Goal: Information Seeking & Learning: Check status

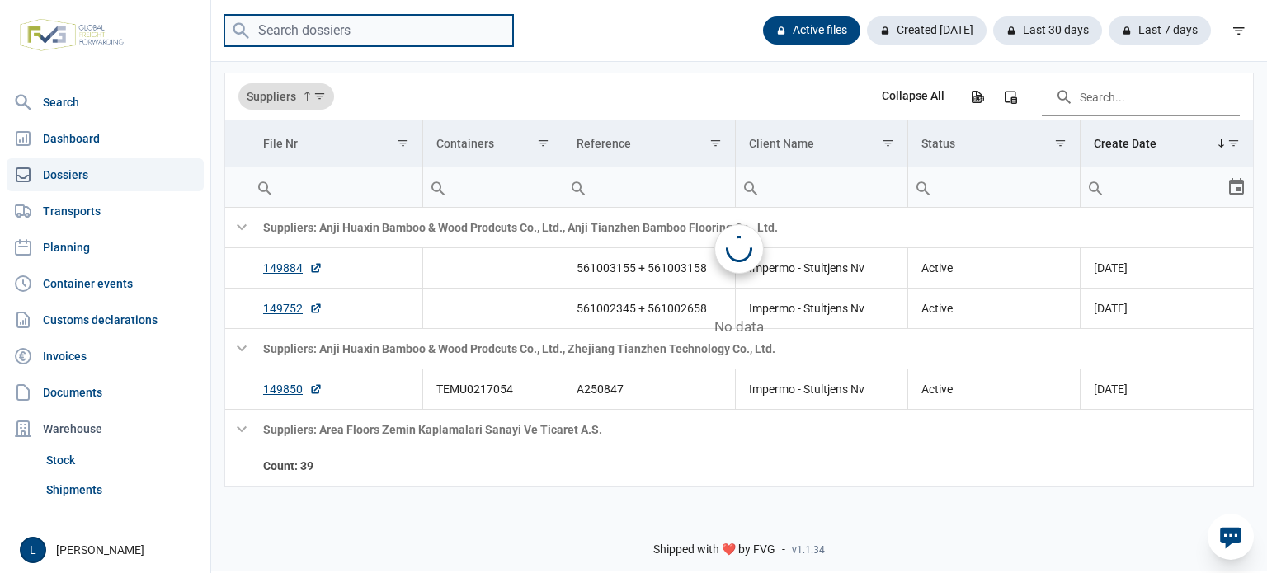
click at [399, 38] on input "search" at bounding box center [368, 31] width 289 height 32
paste input "EGHU3801048"
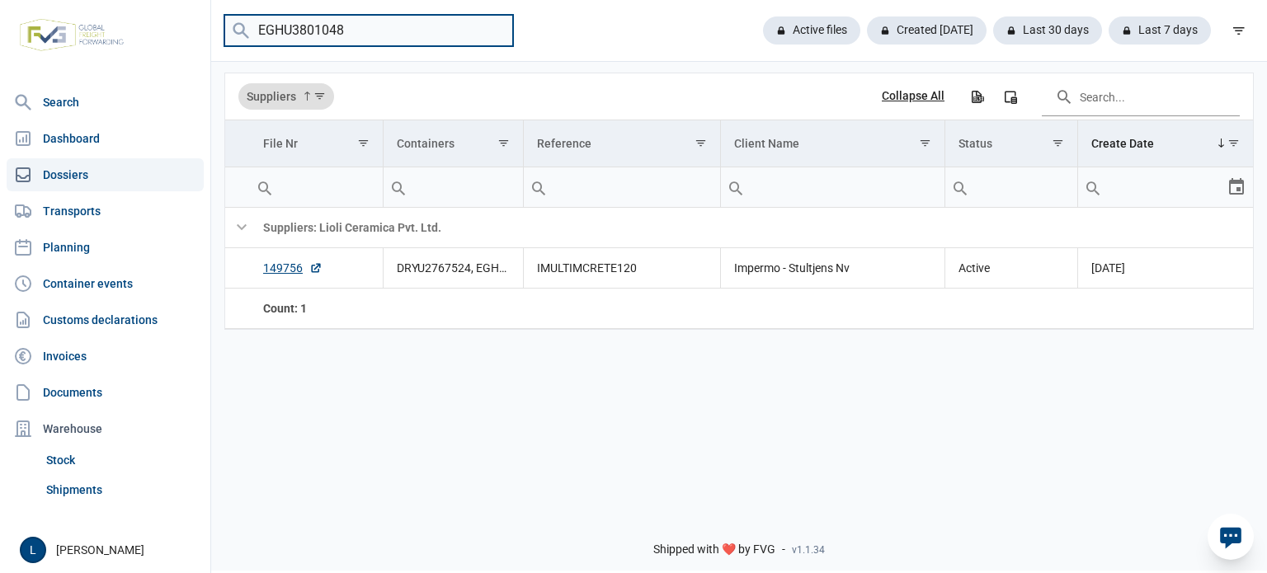
click at [366, 19] on input "EGHU3801048" at bounding box center [368, 31] width 289 height 32
paste input "BEAU2515980"
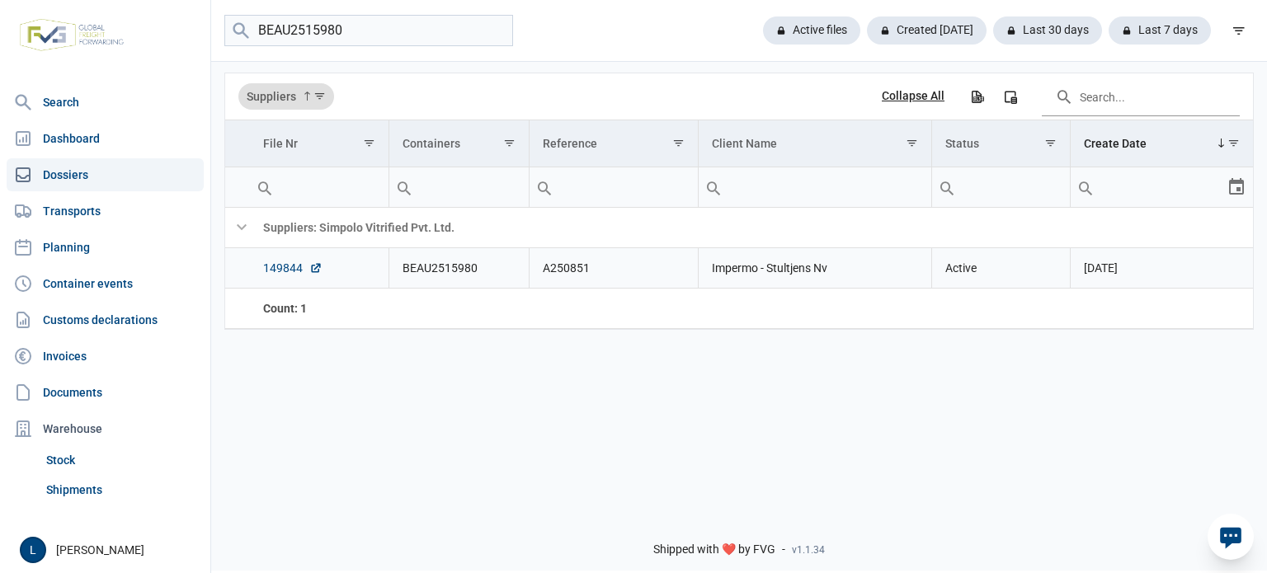
click at [281, 270] on link "149844" at bounding box center [292, 268] width 59 height 17
click at [417, 37] on input "BEAU2515980" at bounding box center [368, 31] width 289 height 32
click at [416, 37] on input "BEAU2515980" at bounding box center [368, 31] width 289 height 32
paste input "SEGU1367849"
type input "SEGU1367849"
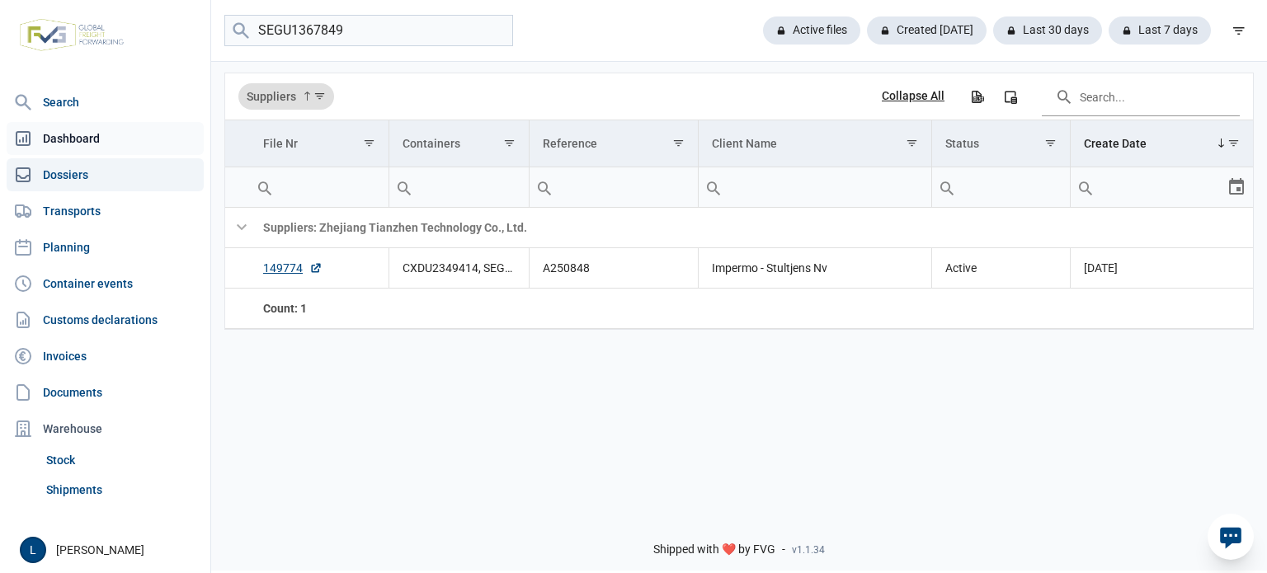
click at [145, 124] on link "Dashboard" at bounding box center [105, 138] width 197 height 33
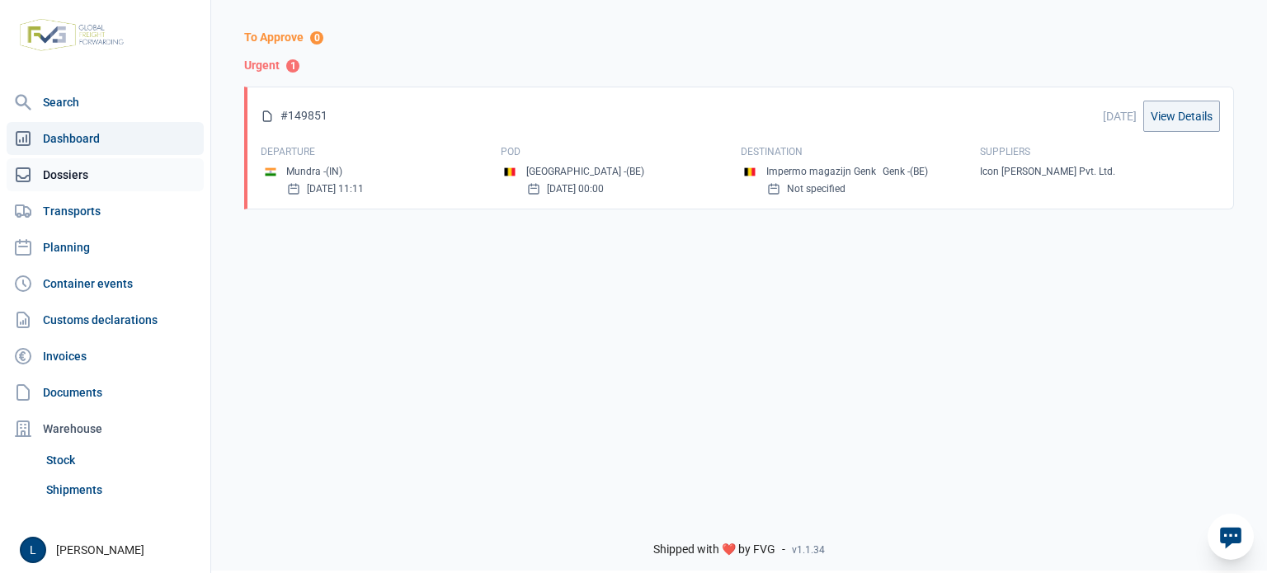
click at [131, 184] on link "Dossiers" at bounding box center [105, 174] width 197 height 33
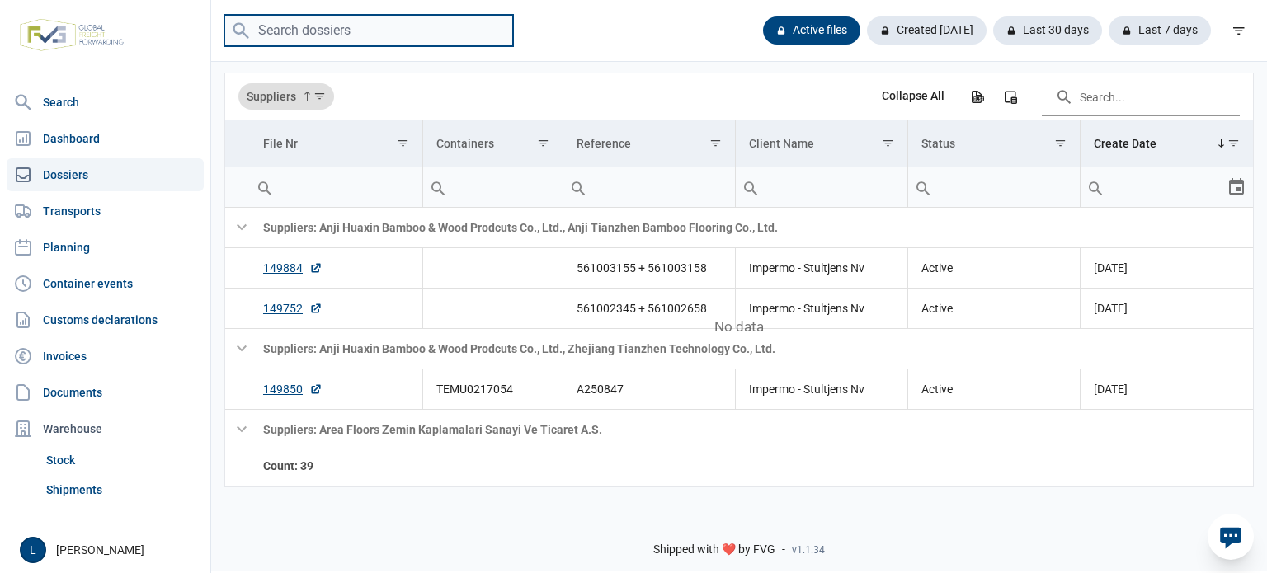
click at [319, 38] on input "search" at bounding box center [368, 31] width 289 height 32
paste input "SEGU1367849"
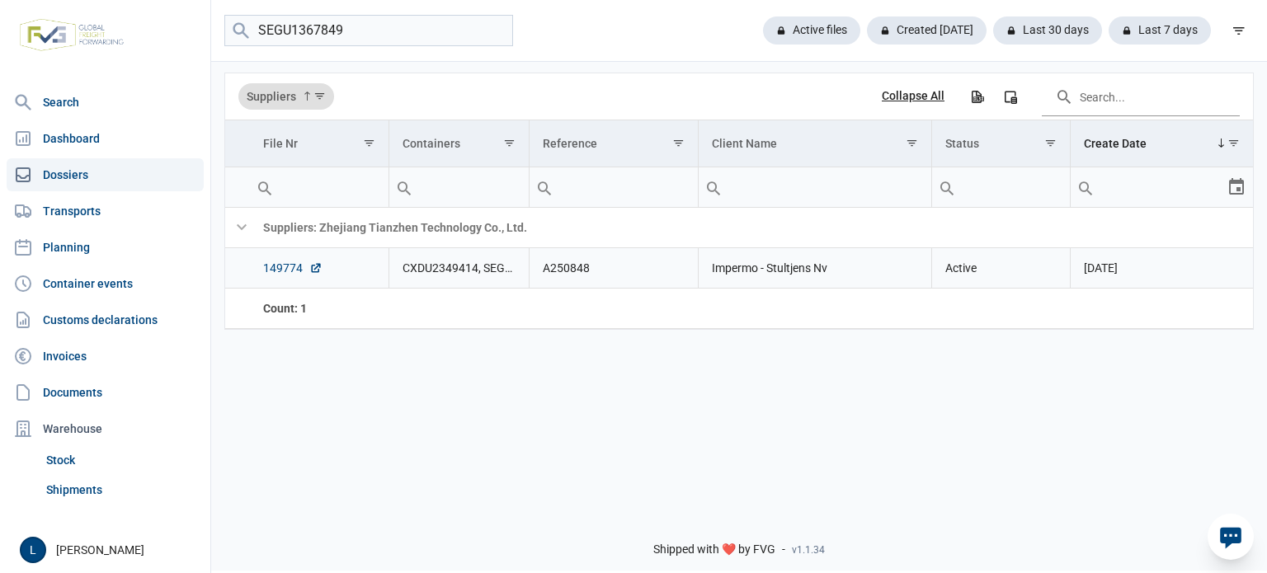
click at [279, 270] on link "149774" at bounding box center [292, 268] width 59 height 17
click at [284, 276] on link "149774" at bounding box center [292, 268] width 59 height 17
click at [429, 31] on input "SEGU1367849" at bounding box center [368, 31] width 289 height 32
paste input "DRYU2655118"
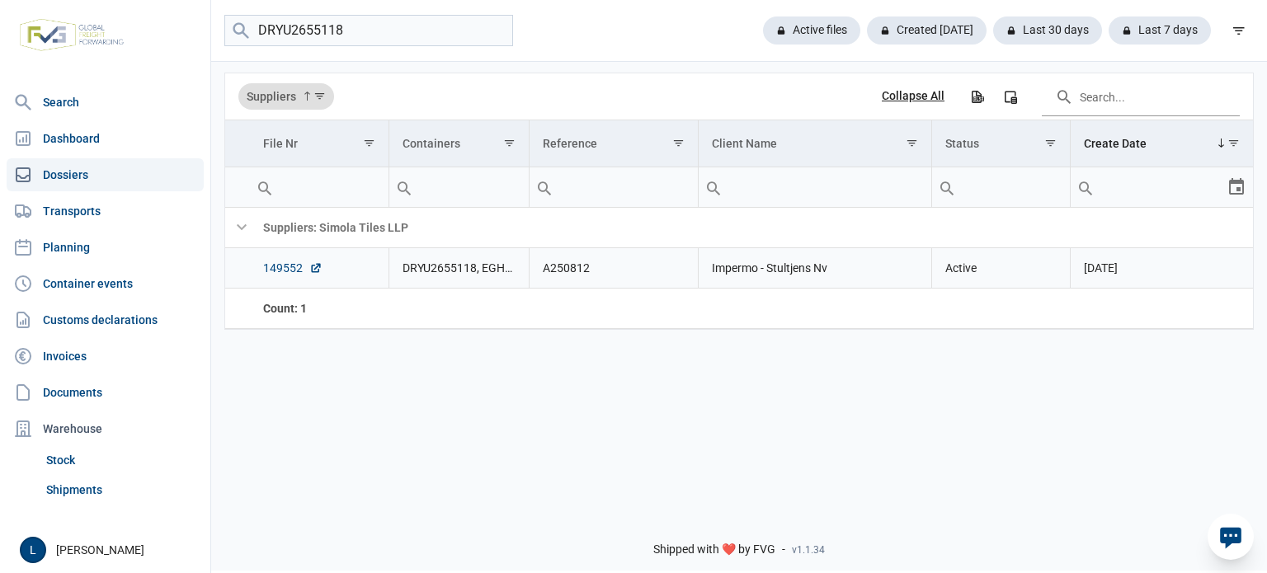
click at [280, 265] on link "149552" at bounding box center [292, 268] width 59 height 17
click at [366, 35] on input "DRYU2655118" at bounding box center [368, 31] width 289 height 32
paste input "EITU3003882"
click at [289, 271] on link "149646" at bounding box center [292, 268] width 59 height 17
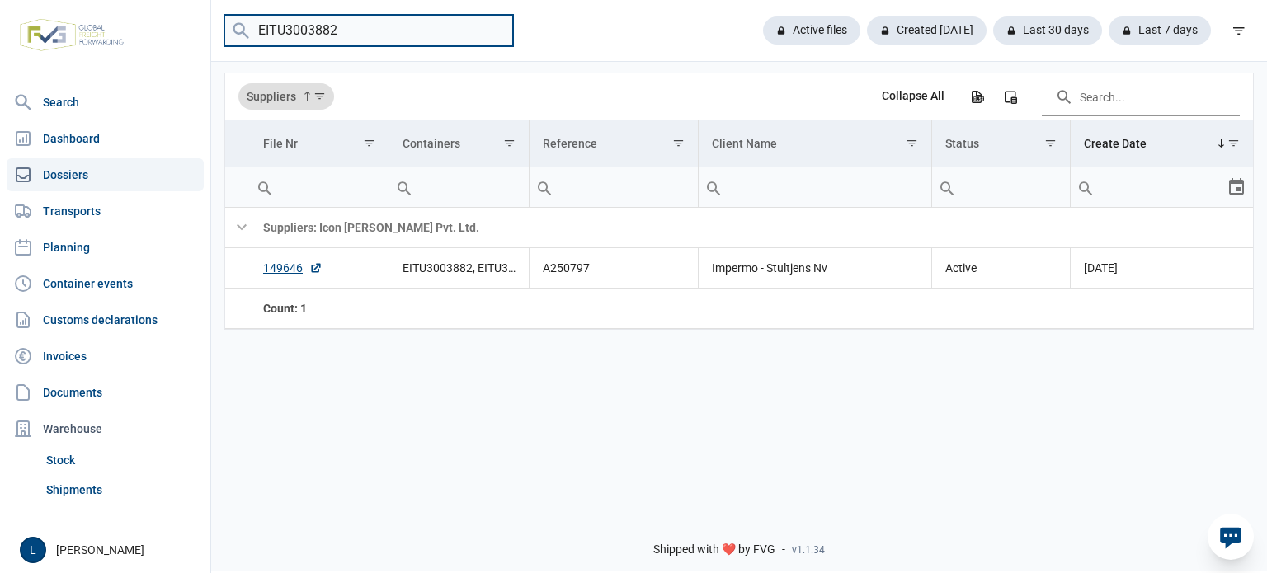
click at [297, 41] on input "EITU3003882" at bounding box center [368, 31] width 289 height 32
click at [297, 40] on input "EITU3003882" at bounding box center [368, 31] width 289 height 32
type input "qua"
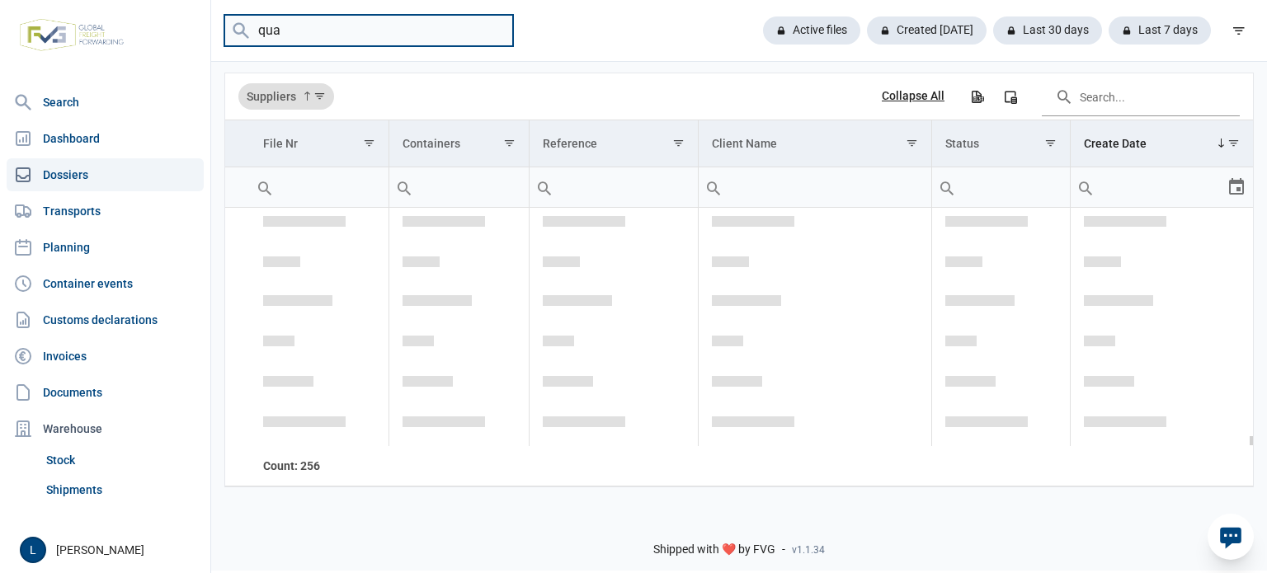
scroll to position [10188, 0]
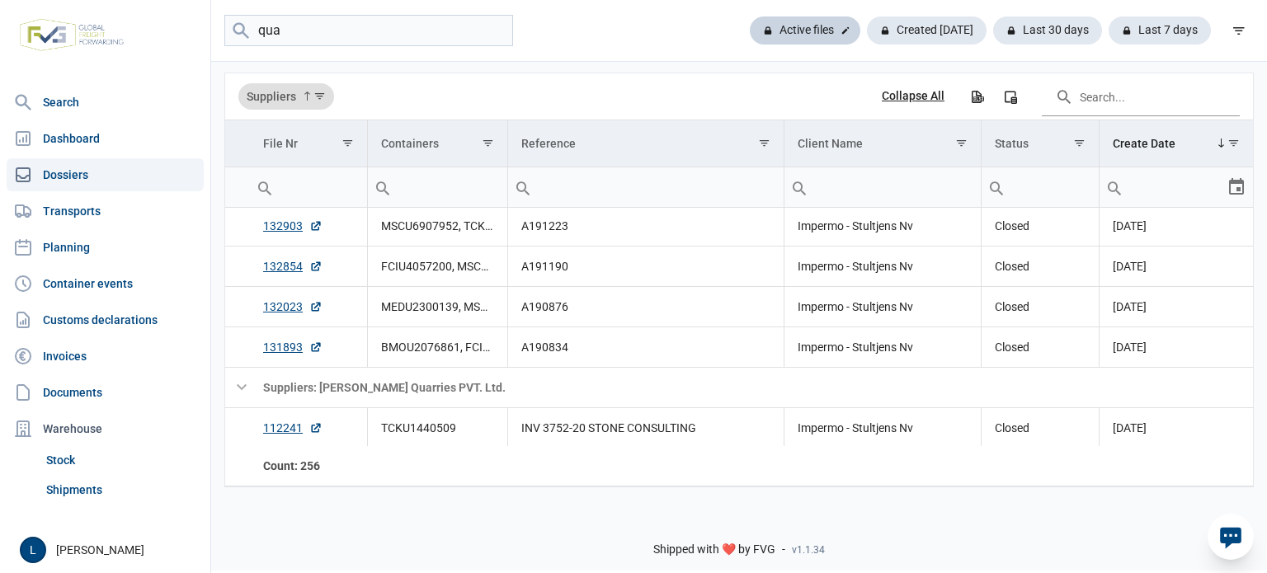
click at [867, 21] on div "Active files" at bounding box center [927, 31] width 120 height 28
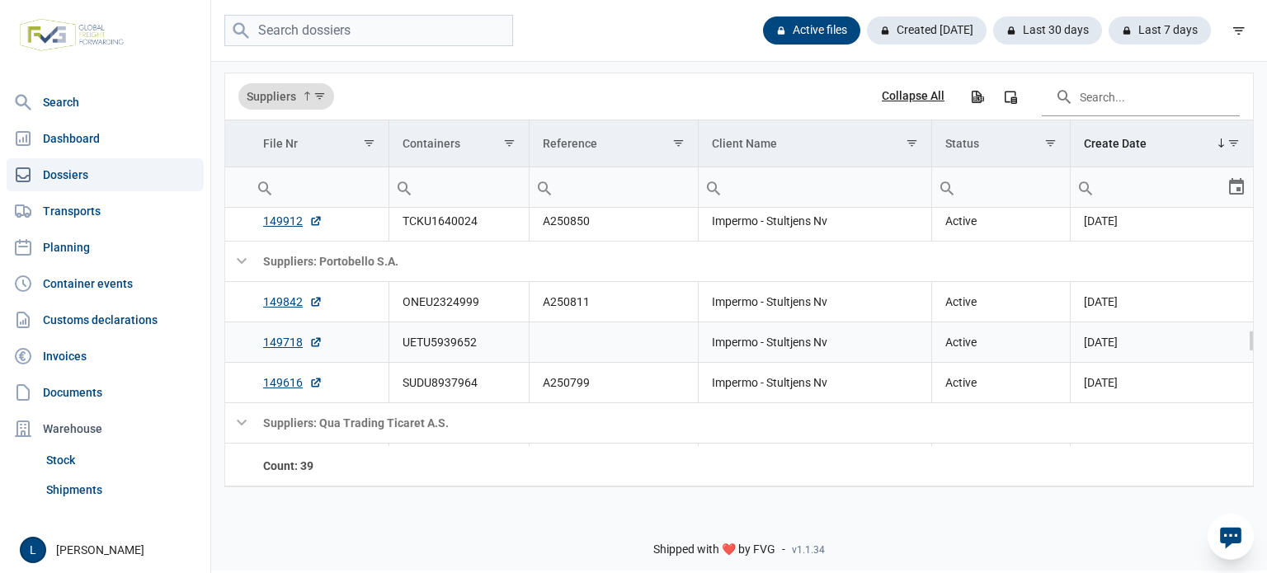
scroll to position [1281, 0]
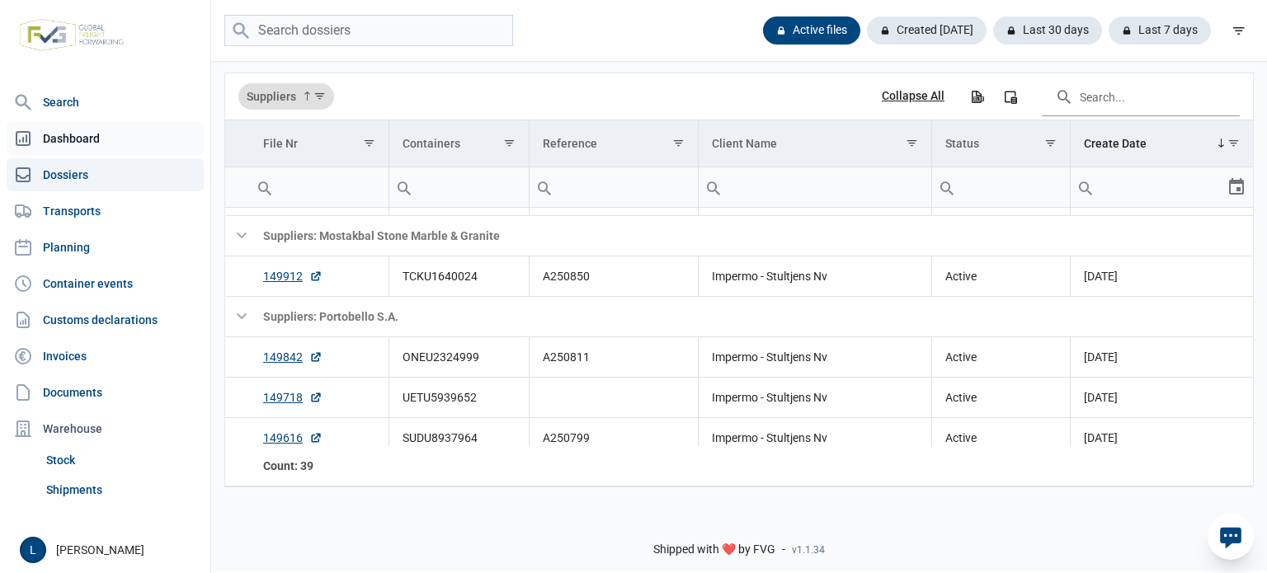
click at [118, 138] on link "Dashboard" at bounding box center [105, 138] width 197 height 33
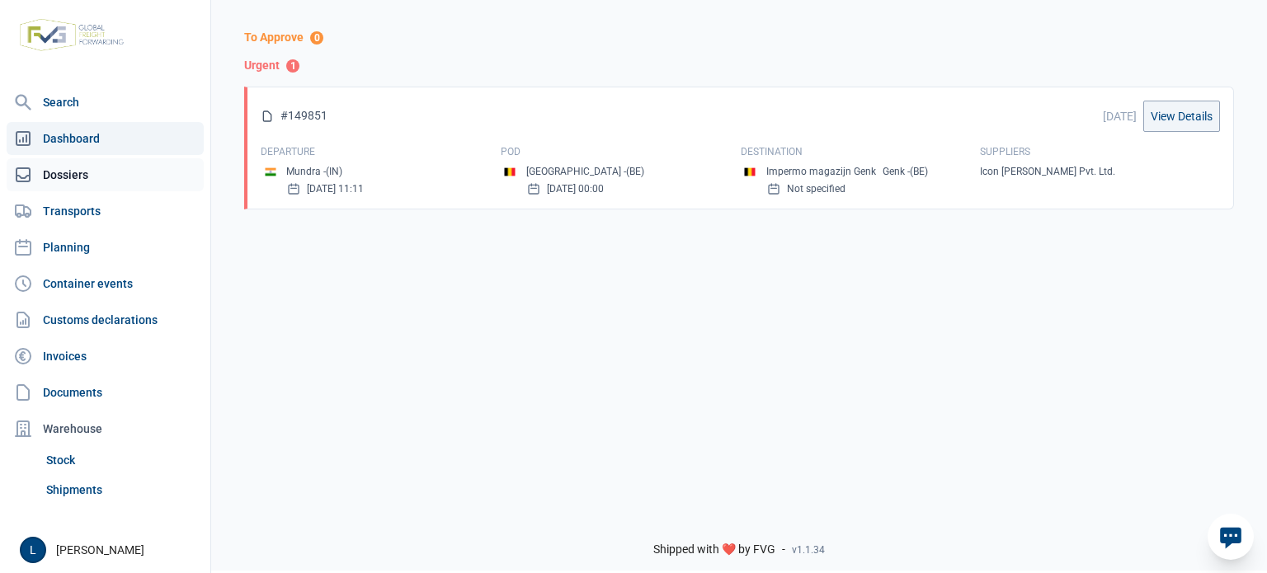
click at [134, 177] on link "Dossiers" at bounding box center [105, 174] width 197 height 33
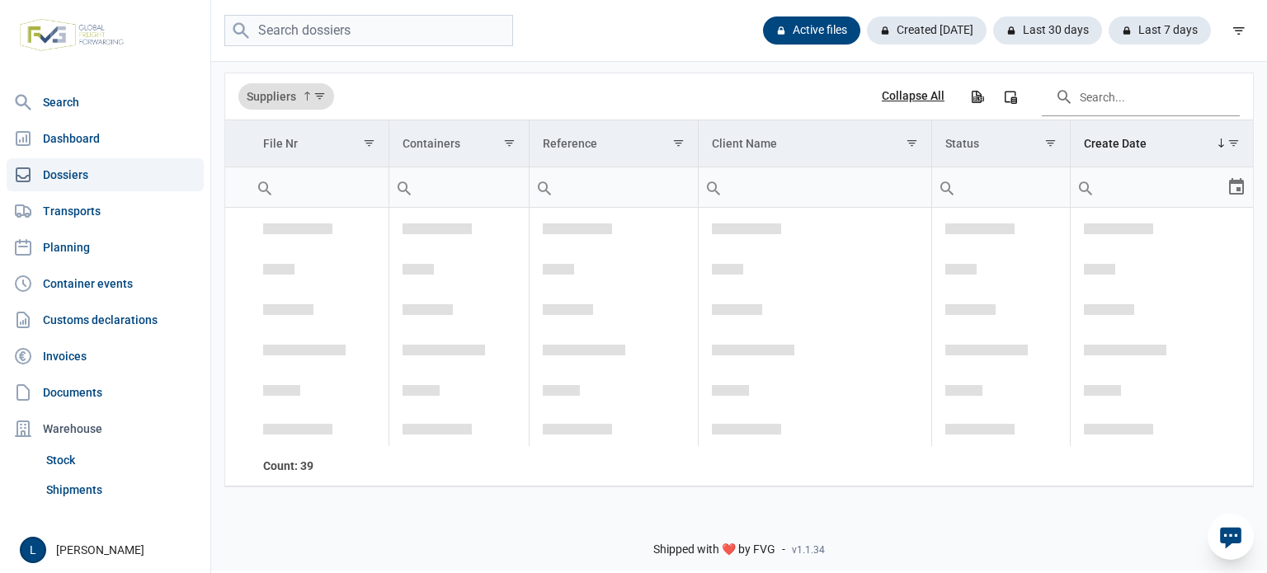
scroll to position [2375, 0]
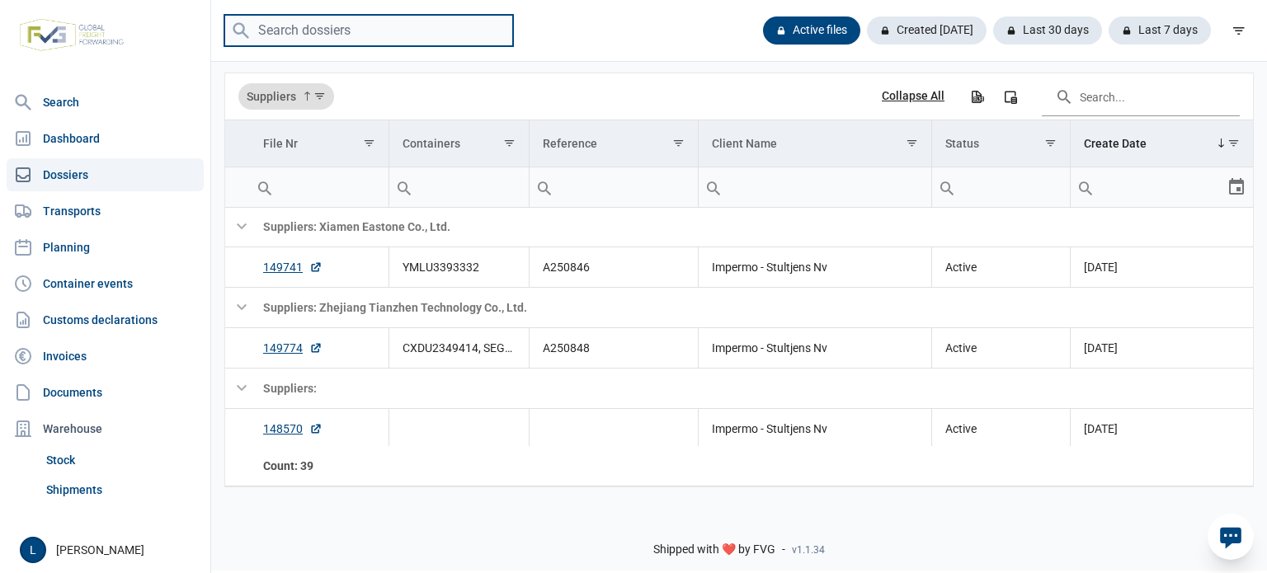
click at [340, 21] on input "search" at bounding box center [368, 31] width 289 height 32
type input "bien"
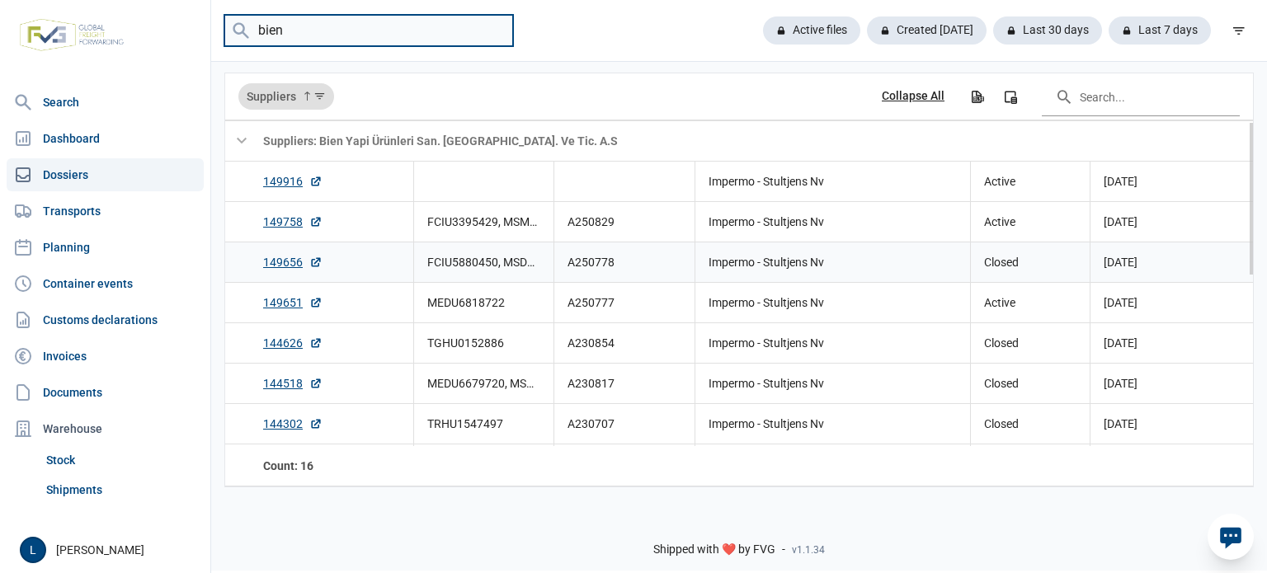
scroll to position [0, 0]
click at [290, 181] on link "149916" at bounding box center [292, 181] width 59 height 17
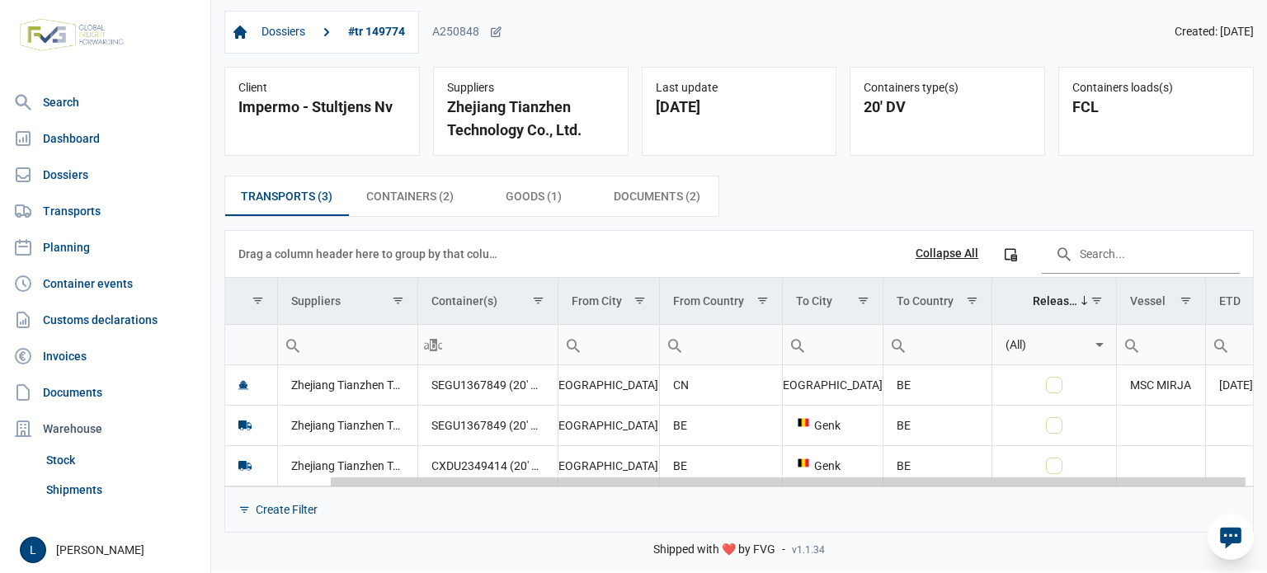
scroll to position [0, 122]
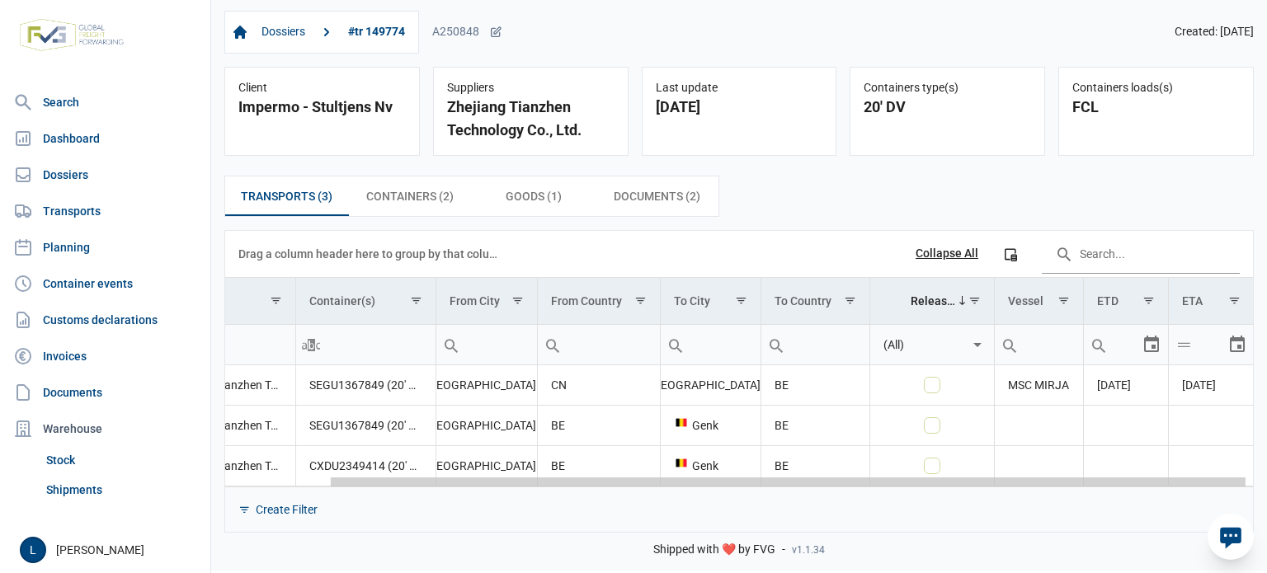
drag, startPoint x: 1001, startPoint y: 486, endPoint x: 1255, endPoint y: 474, distance: 254.4
click at [1254, 474] on body "For evaluation purposes only. Redistribution prohibited. Please register an exi…" at bounding box center [633, 257] width 1267 height 573
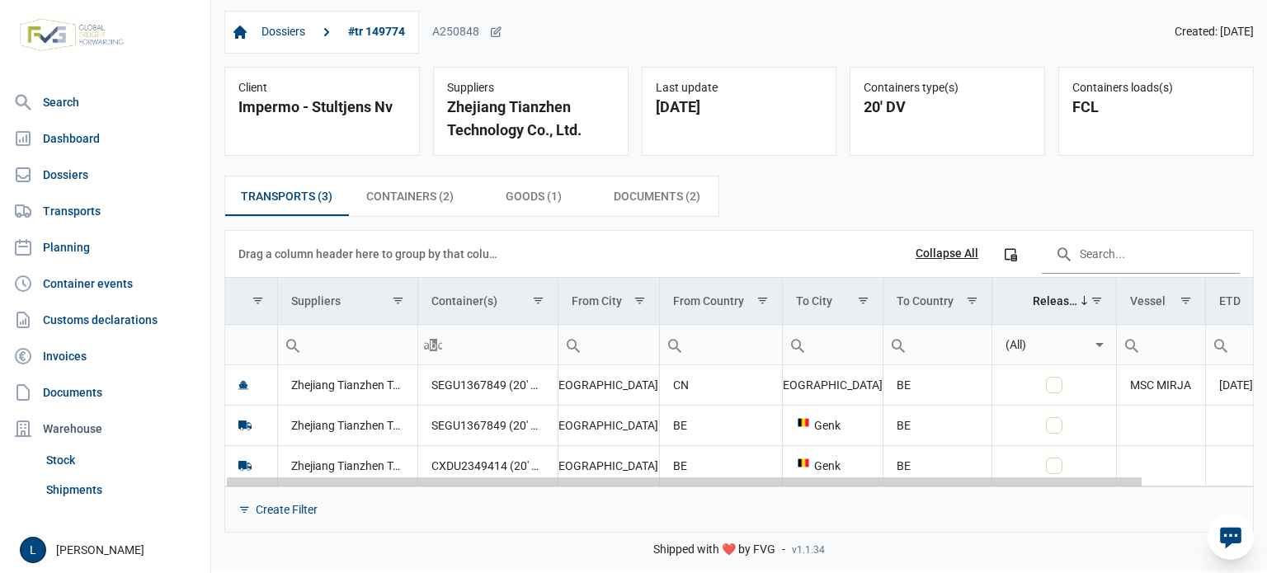
drag, startPoint x: 898, startPoint y: 481, endPoint x: 234, endPoint y: 468, distance: 664.3
click at [234, 468] on body "For evaluation purposes only. Redistribution prohibited. Please register an exi…" at bounding box center [633, 257] width 1267 height 573
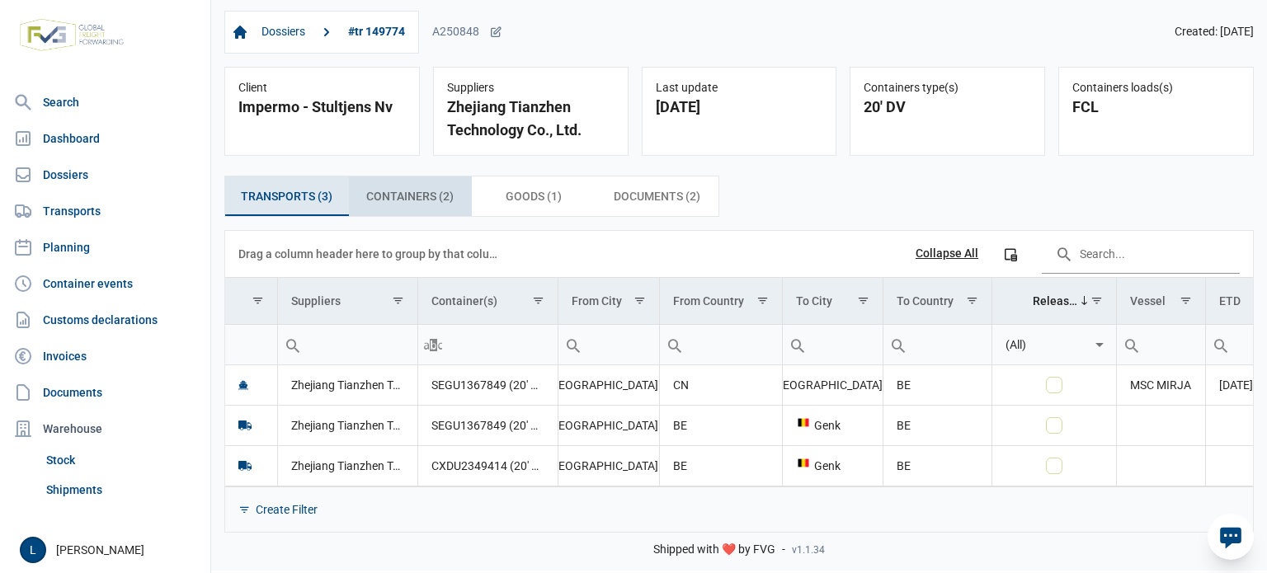
click at [422, 203] on span "Containers (2) Containers (2)" at bounding box center [409, 196] width 87 height 20
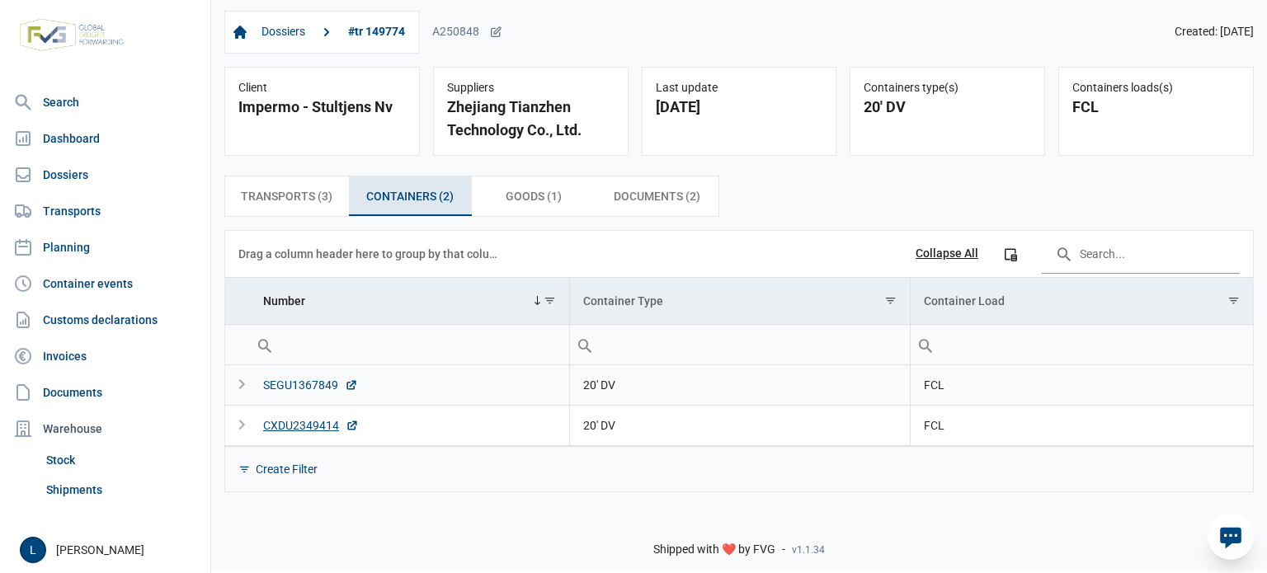
click at [298, 384] on div "SEGU1367849" at bounding box center [310, 385] width 95 height 17
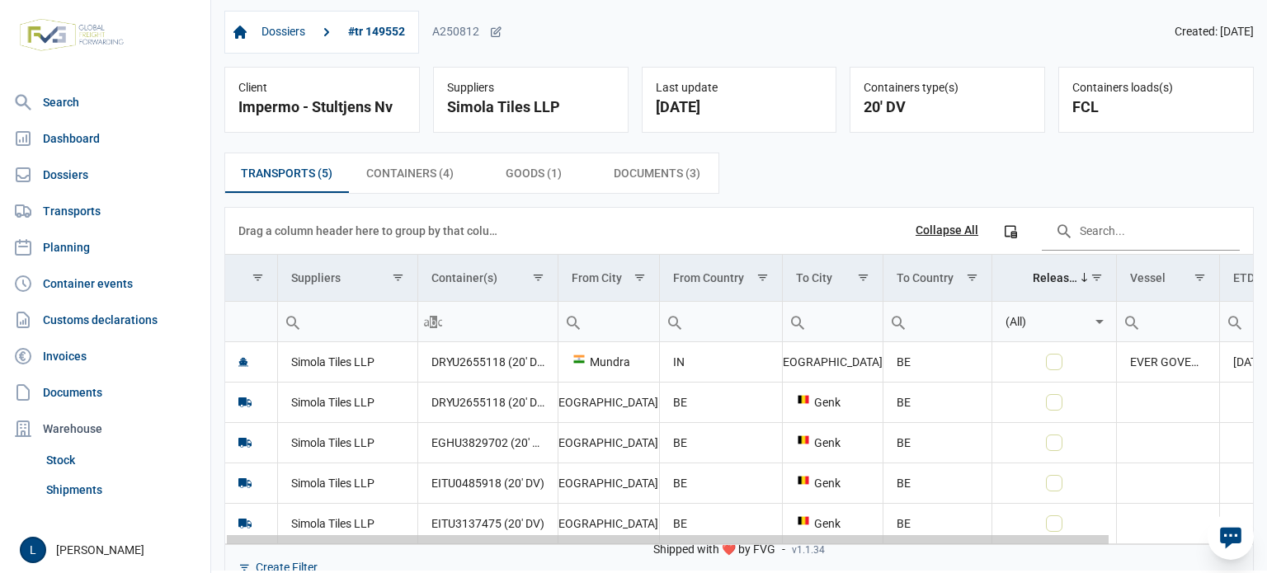
scroll to position [0, 149]
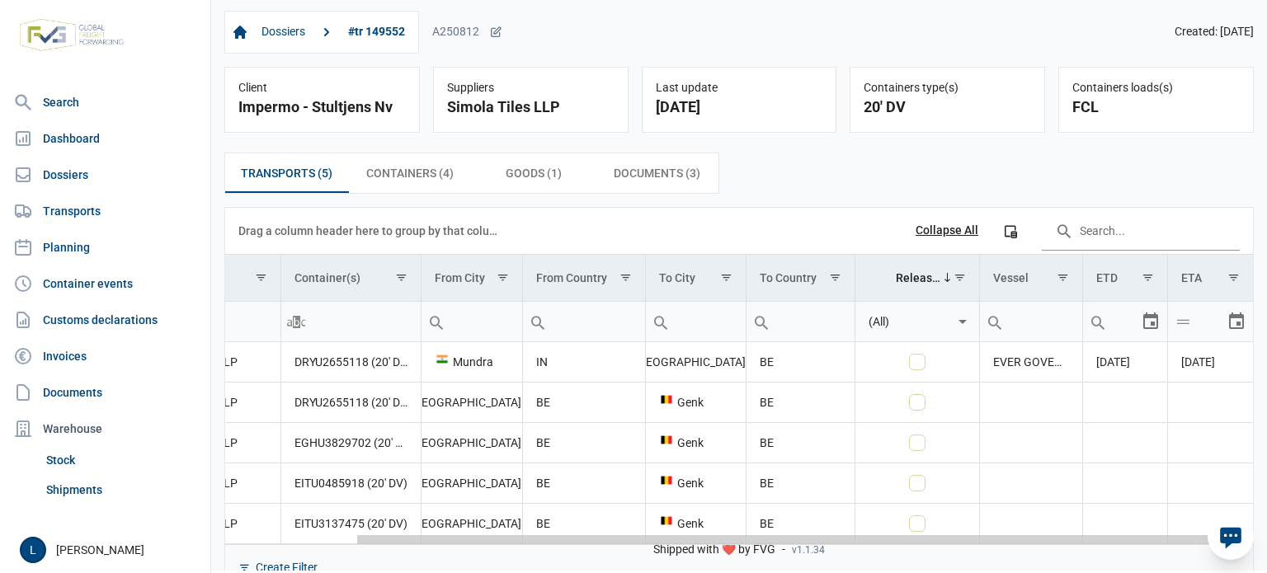
drag, startPoint x: 877, startPoint y: 538, endPoint x: 894, endPoint y: 540, distance: 17.4
click at [1266, 543] on body "For evaluation purposes only. Redistribution prohibited. Please register an exi…" at bounding box center [633, 257] width 1267 height 573
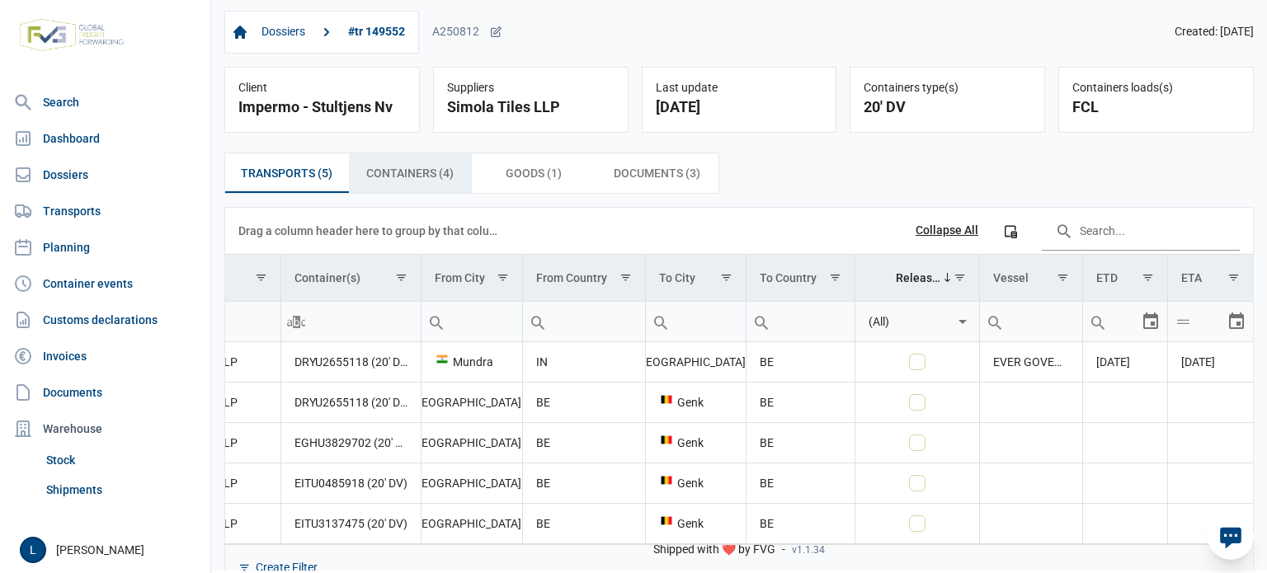
click at [422, 169] on span "Containers (4) Containers (4)" at bounding box center [409, 173] width 87 height 20
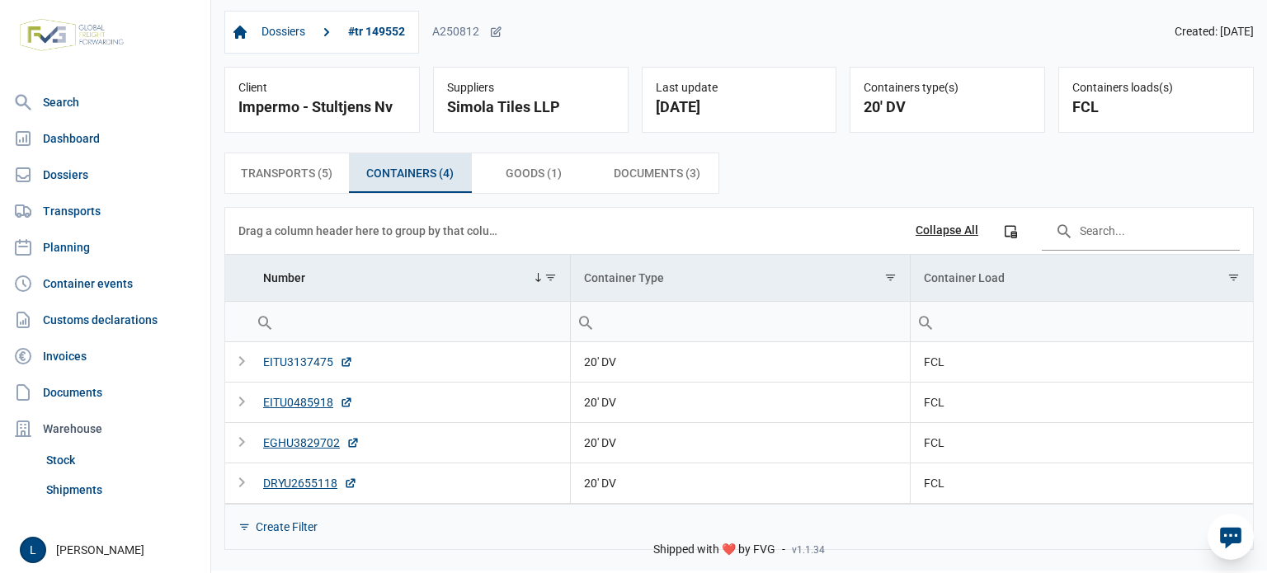
click at [304, 360] on div "EITU3137475" at bounding box center [308, 362] width 90 height 17
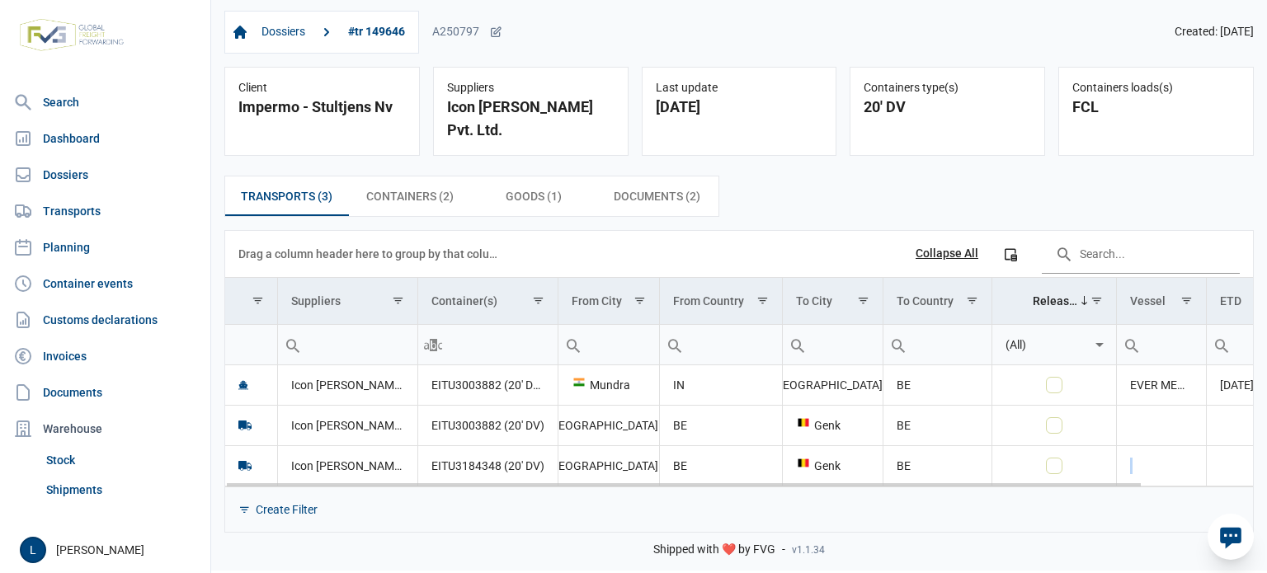
drag, startPoint x: 686, startPoint y: 464, endPoint x: 977, endPoint y: 449, distance: 290.8
click at [977, 449] on div "Data grid with 3 rows and 11 columns Drag a column header here to group by that…" at bounding box center [739, 381] width 1028 height 301
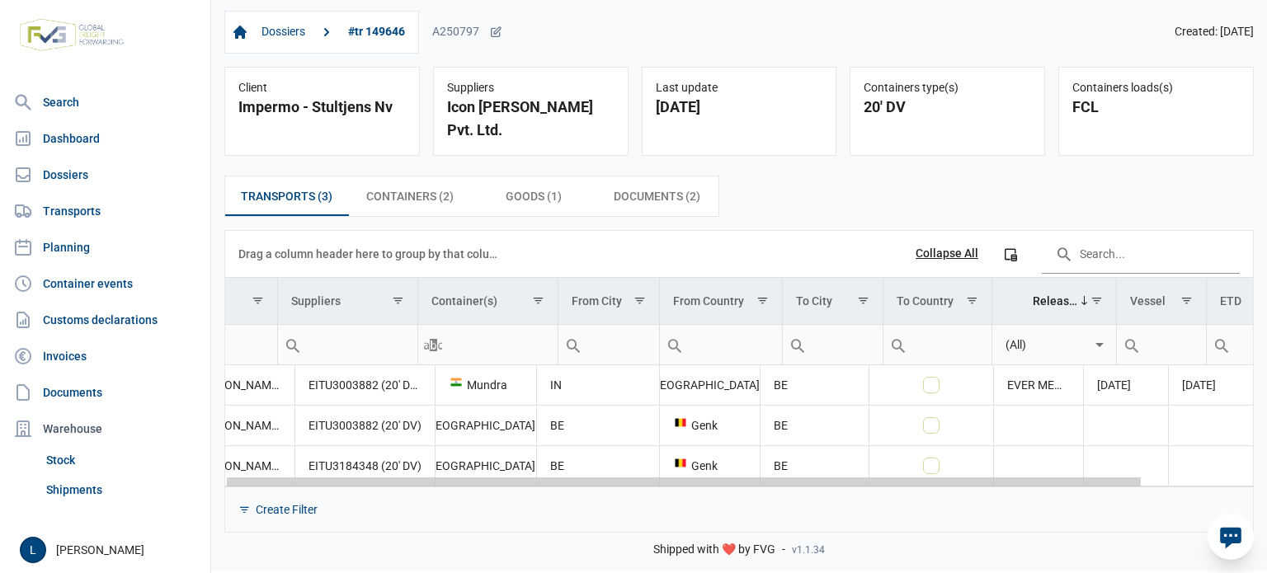
scroll to position [0, 123]
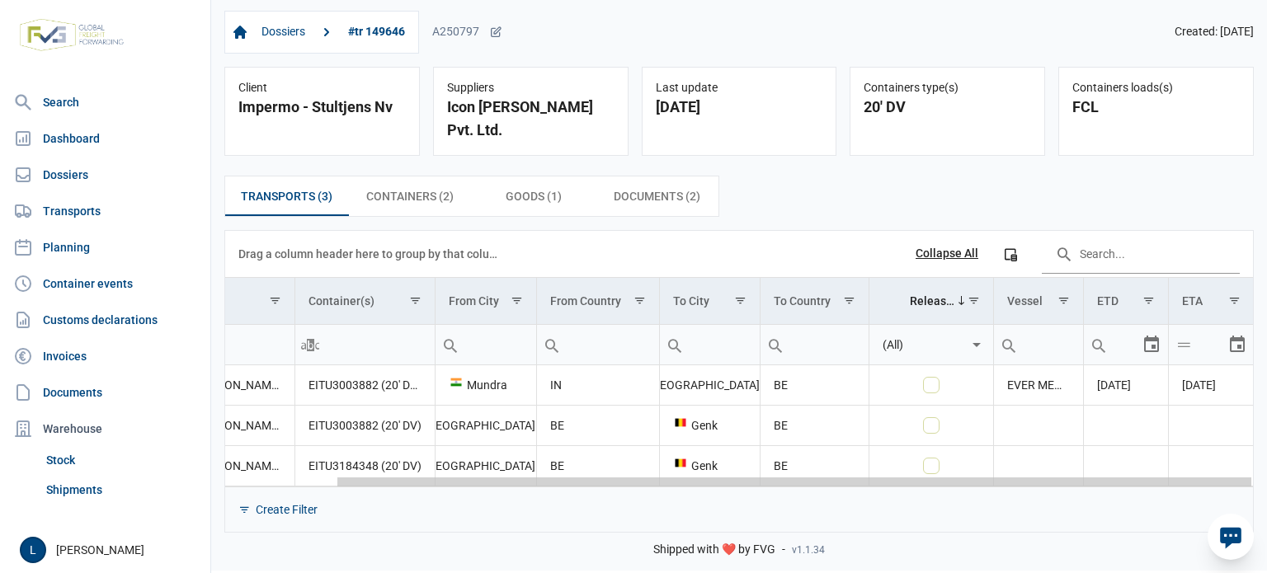
drag, startPoint x: 904, startPoint y: 460, endPoint x: 1216, endPoint y: 460, distance: 311.9
click at [1216, 460] on body "For evaluation purposes only. Redistribution prohibited. Please register an exi…" at bounding box center [633, 257] width 1267 height 573
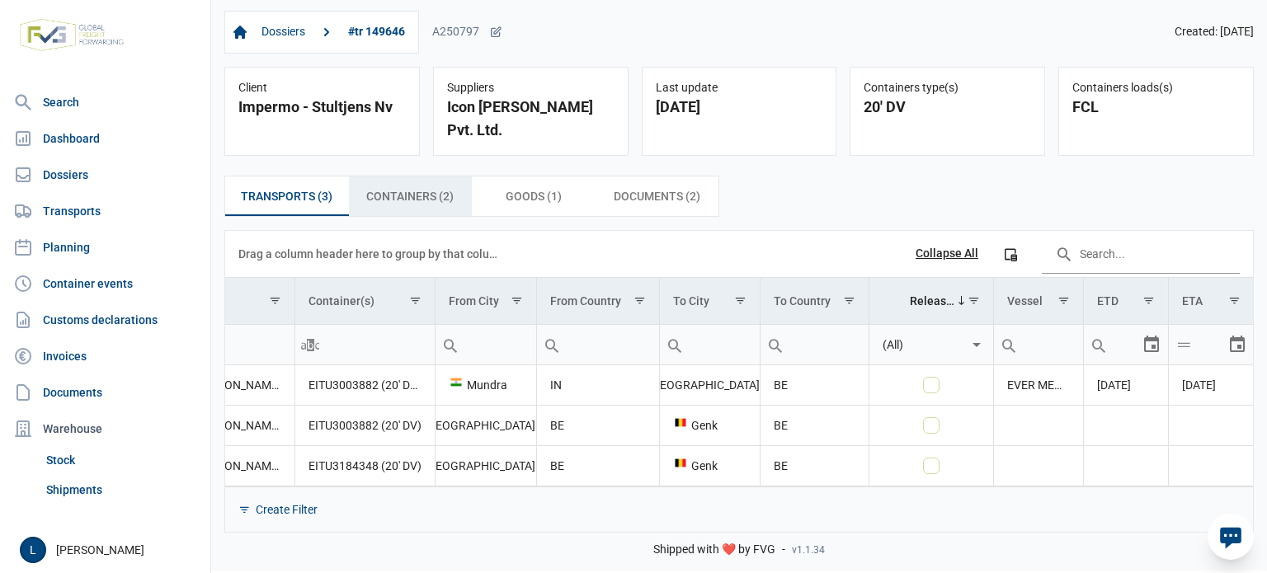
click at [409, 186] on span "Containers (2) Containers (2)" at bounding box center [409, 196] width 87 height 20
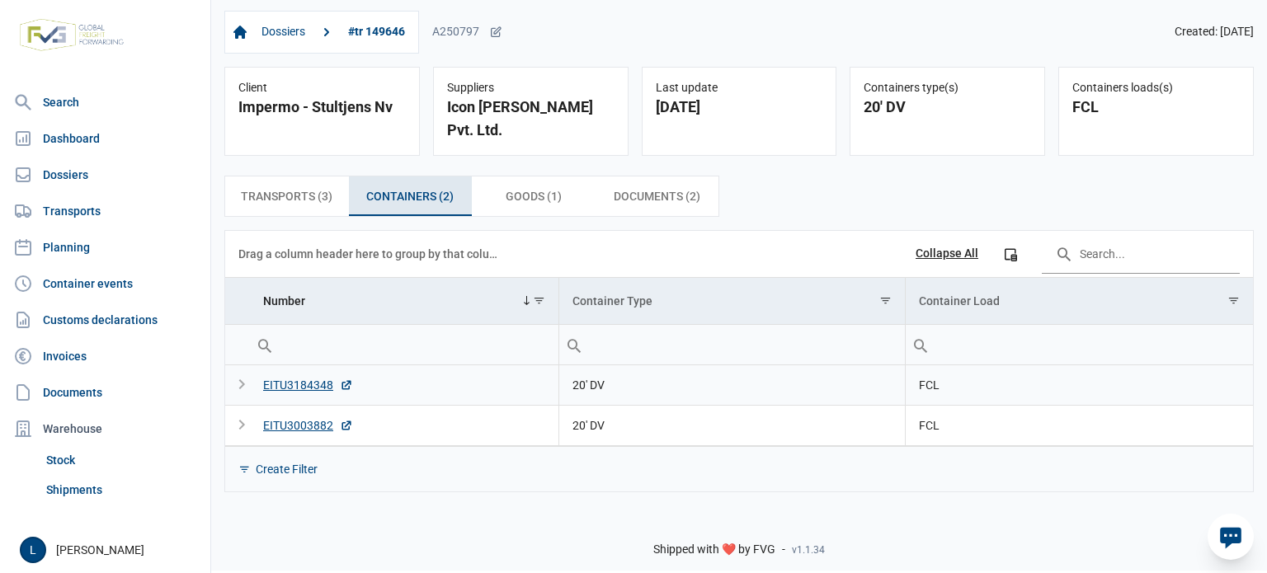
click at [295, 373] on td "EITU3184348" at bounding box center [404, 386] width 309 height 40
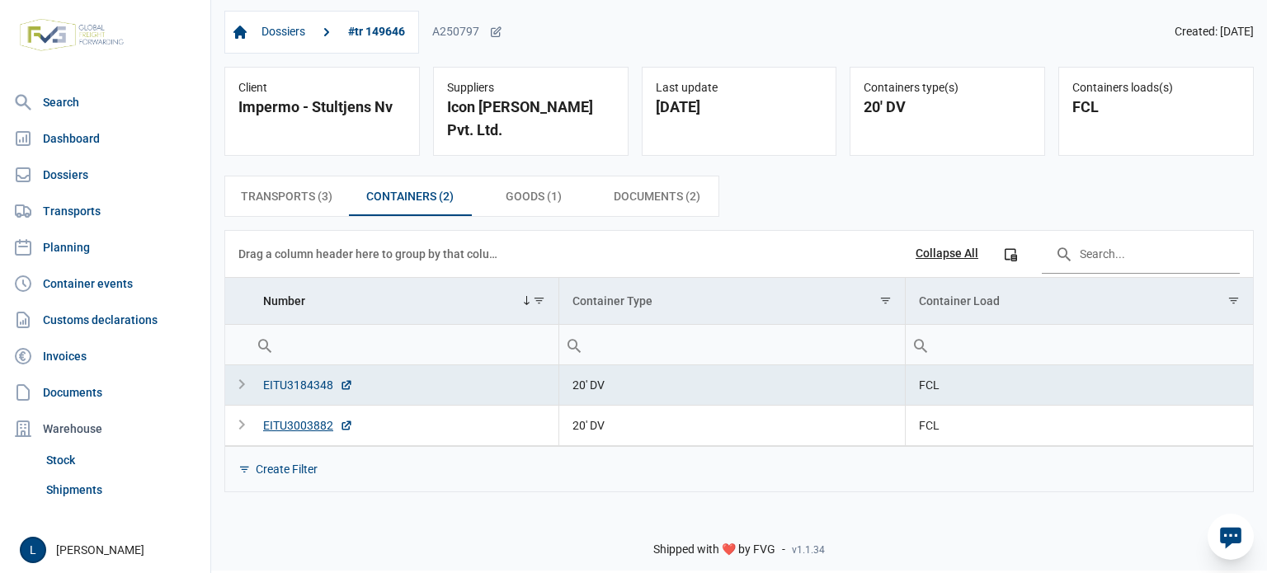
click at [295, 377] on div "EITU3184348" at bounding box center [308, 385] width 90 height 17
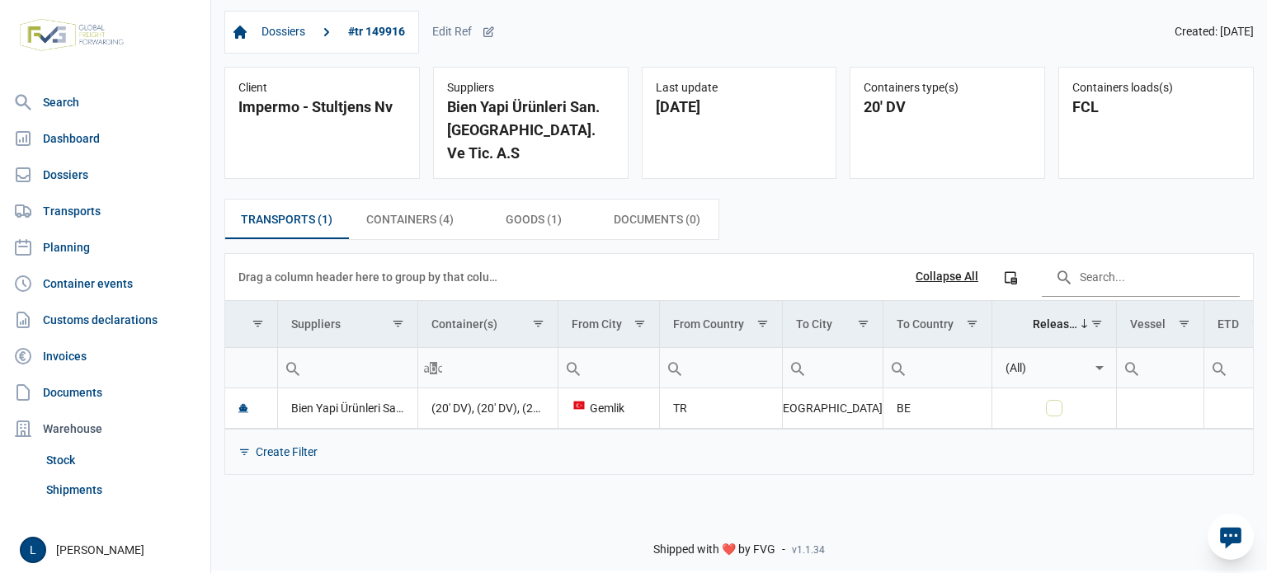
click at [1229, 537] on icon at bounding box center [1230, 538] width 21 height 21
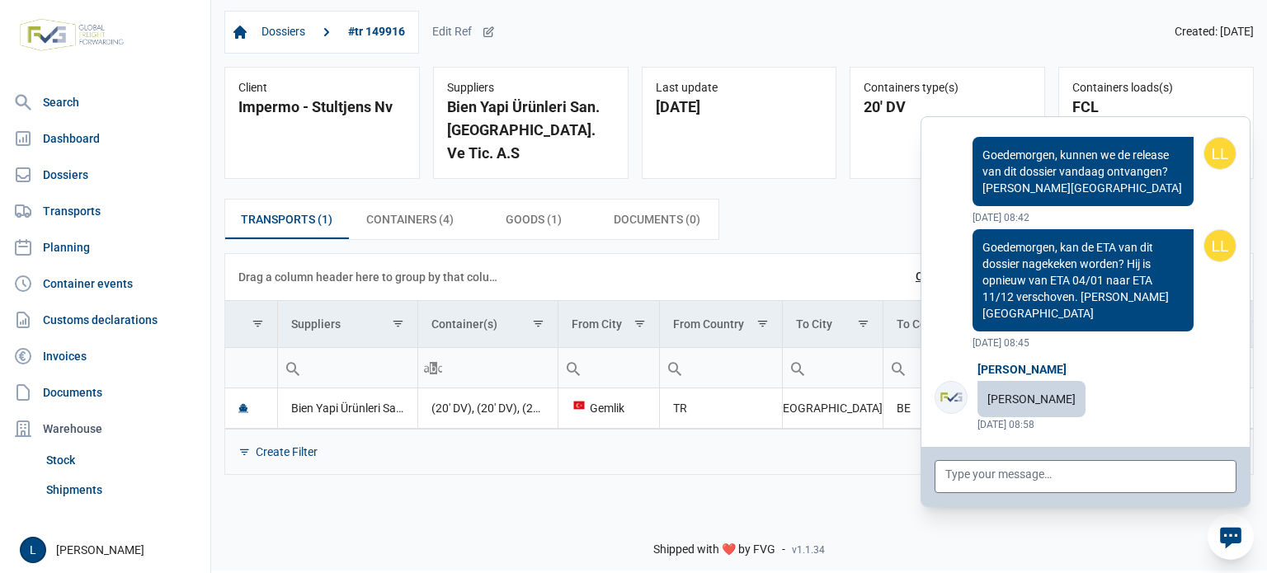
scroll to position [131440, 0]
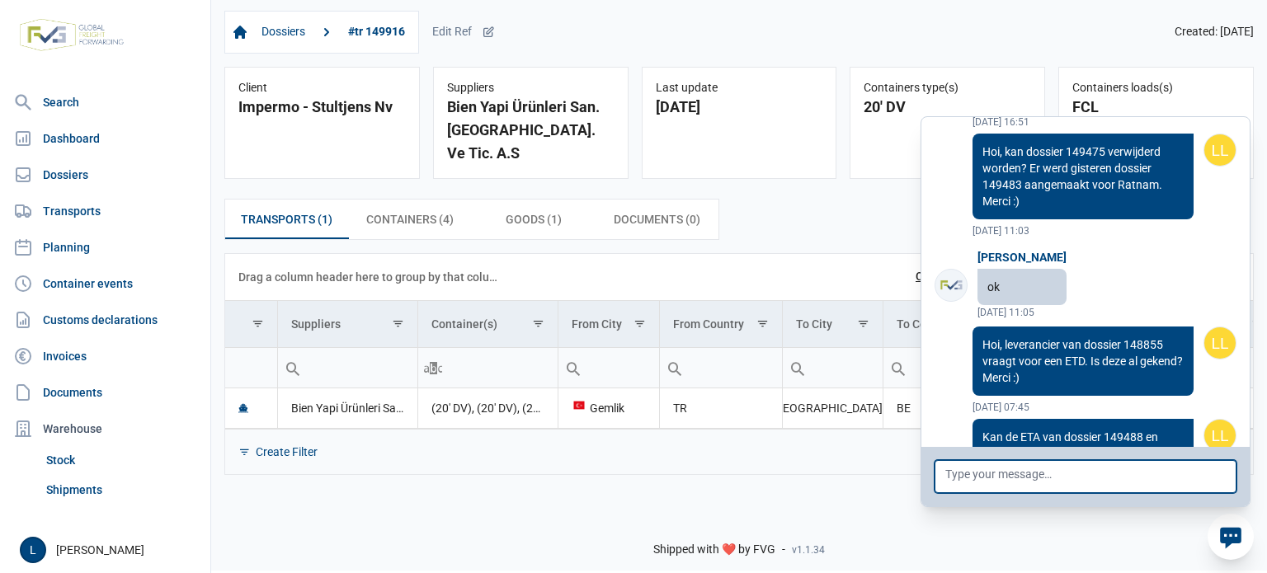
click at [1092, 475] on textarea at bounding box center [1086, 476] width 302 height 33
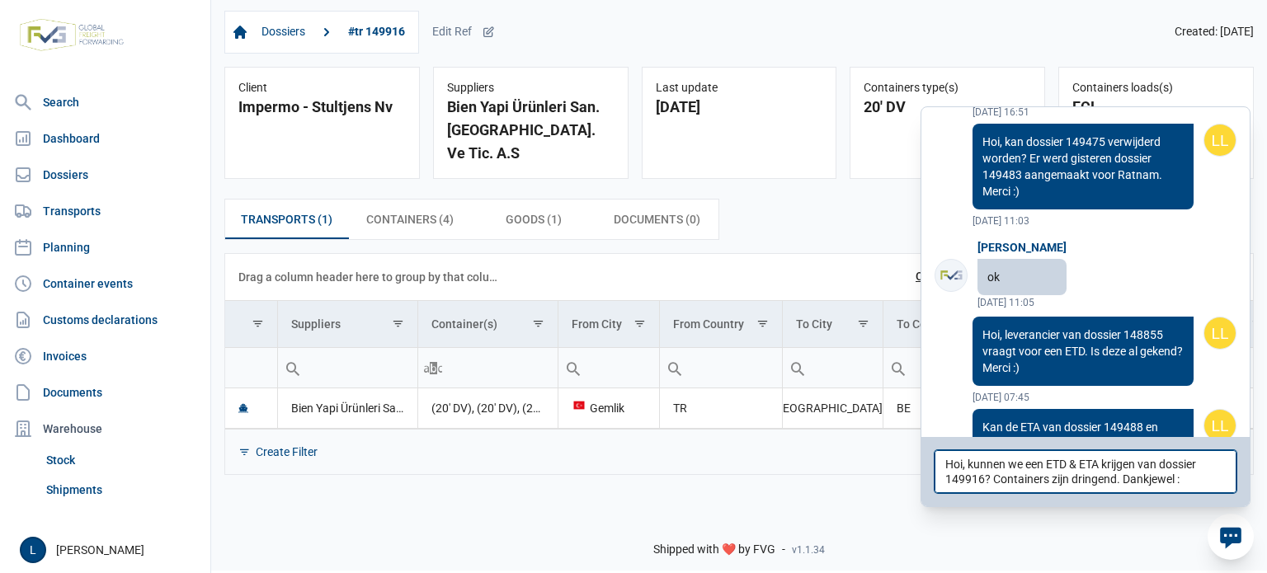
type textarea "Hoi, kunnen we een ETD & ETA krijgen van dossier 149916? Containers zijn dringe…"
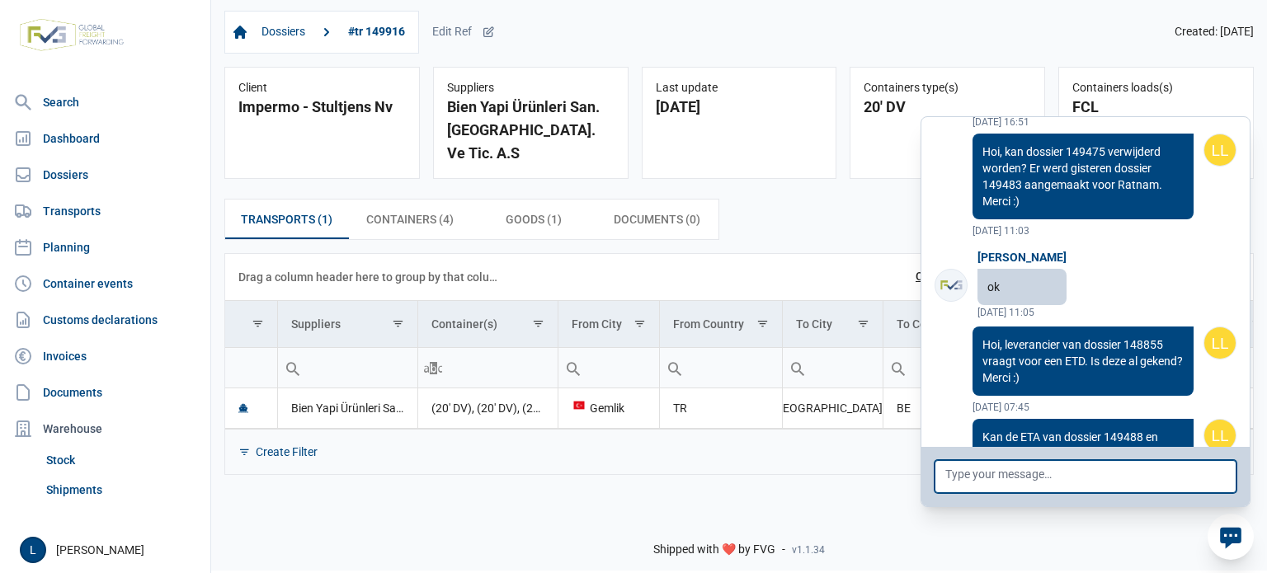
scroll to position [131532, 0]
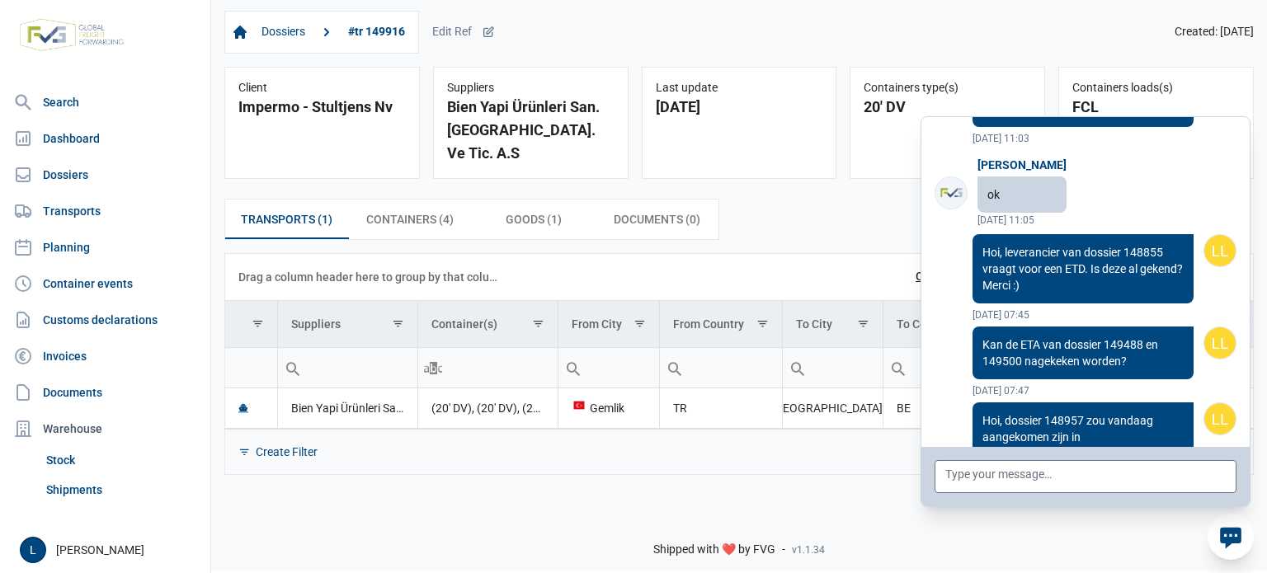
click at [1225, 539] on icon at bounding box center [1230, 538] width 21 height 21
